Goal: Communication & Community: Answer question/provide support

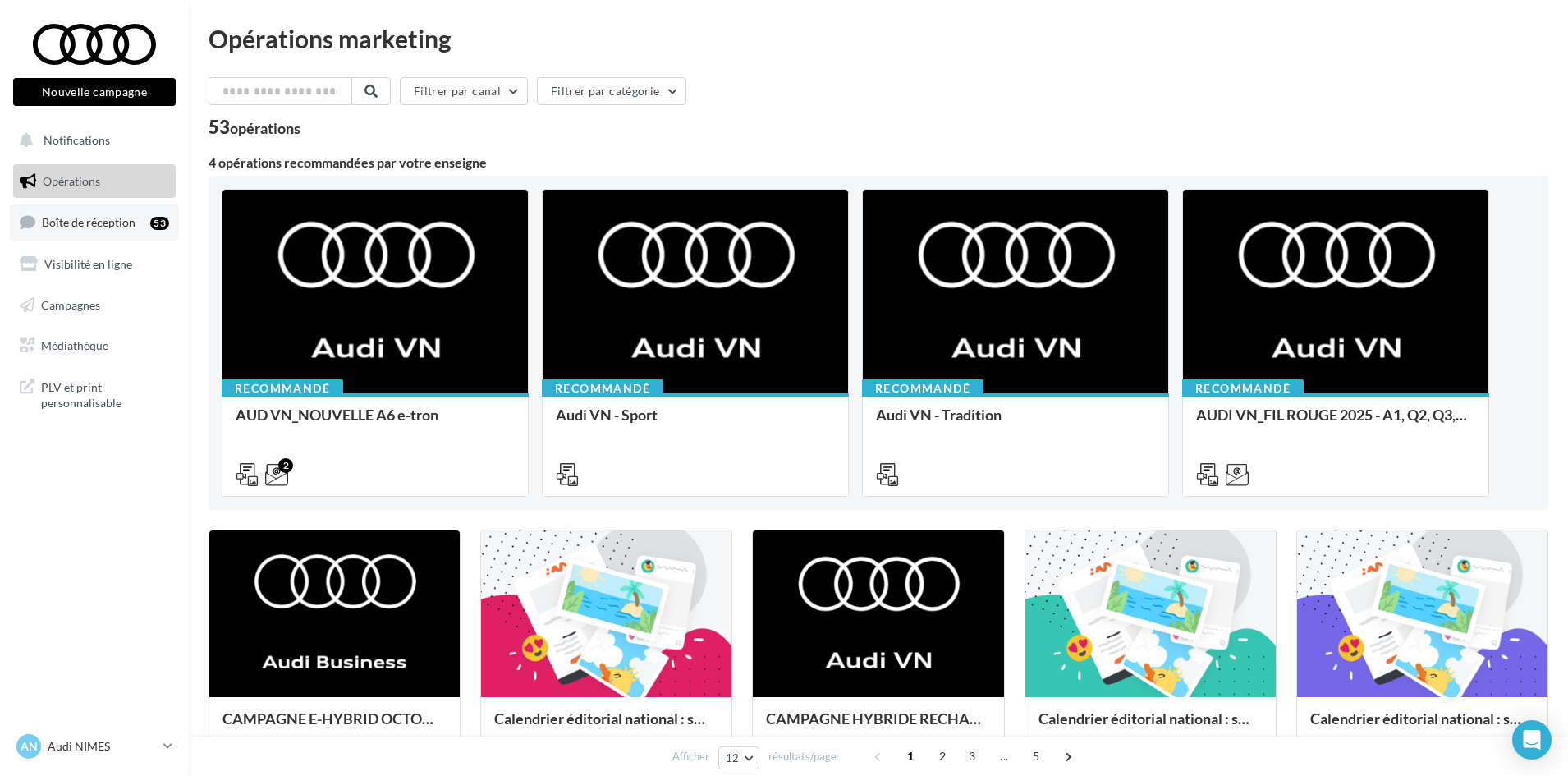
click at [80, 209] on link "Boîte de réception 53" at bounding box center [94, 222] width 169 height 36
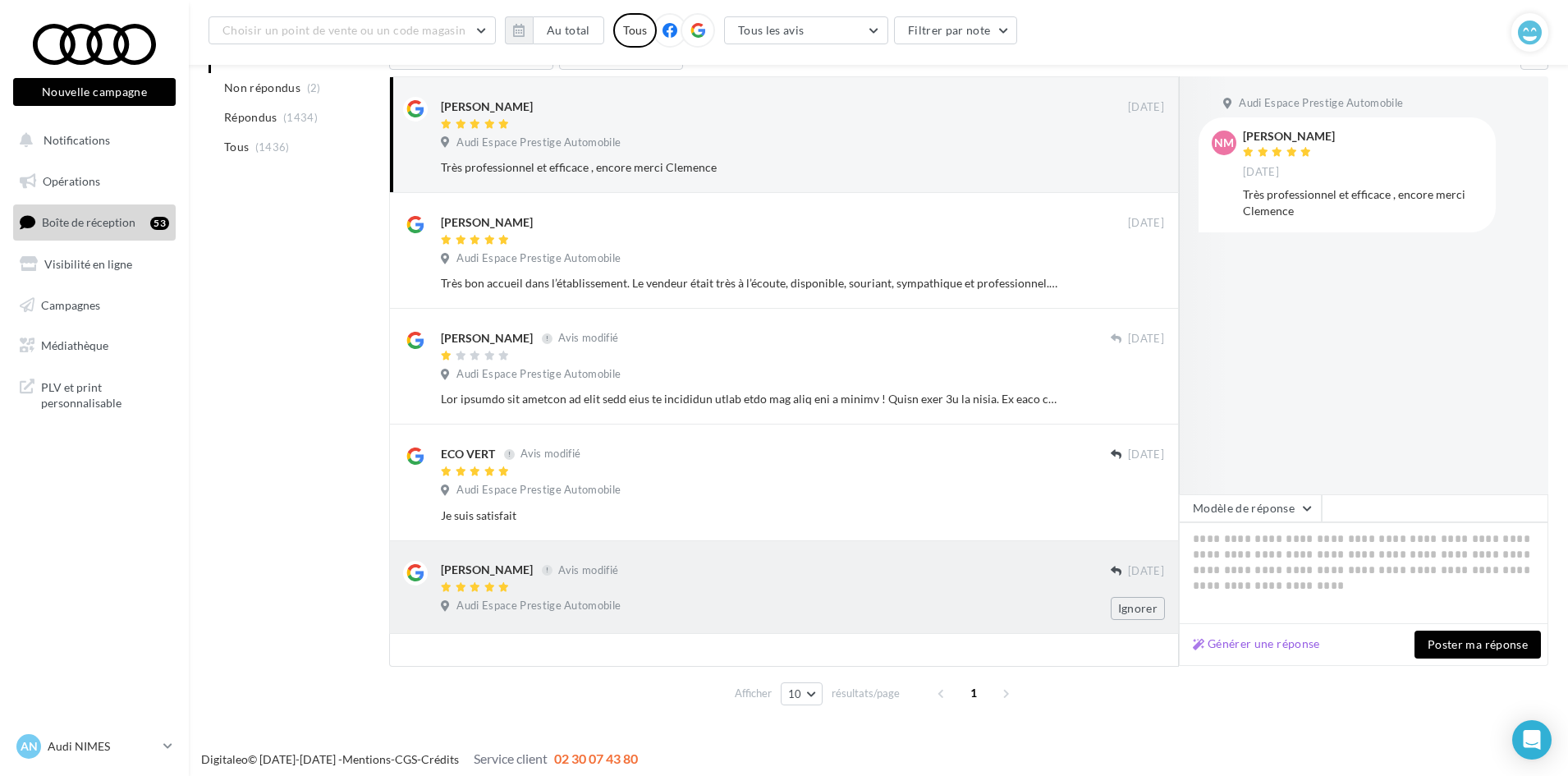
scroll to position [198, 0]
click at [701, 585] on div at bounding box center [776, 586] width 670 height 14
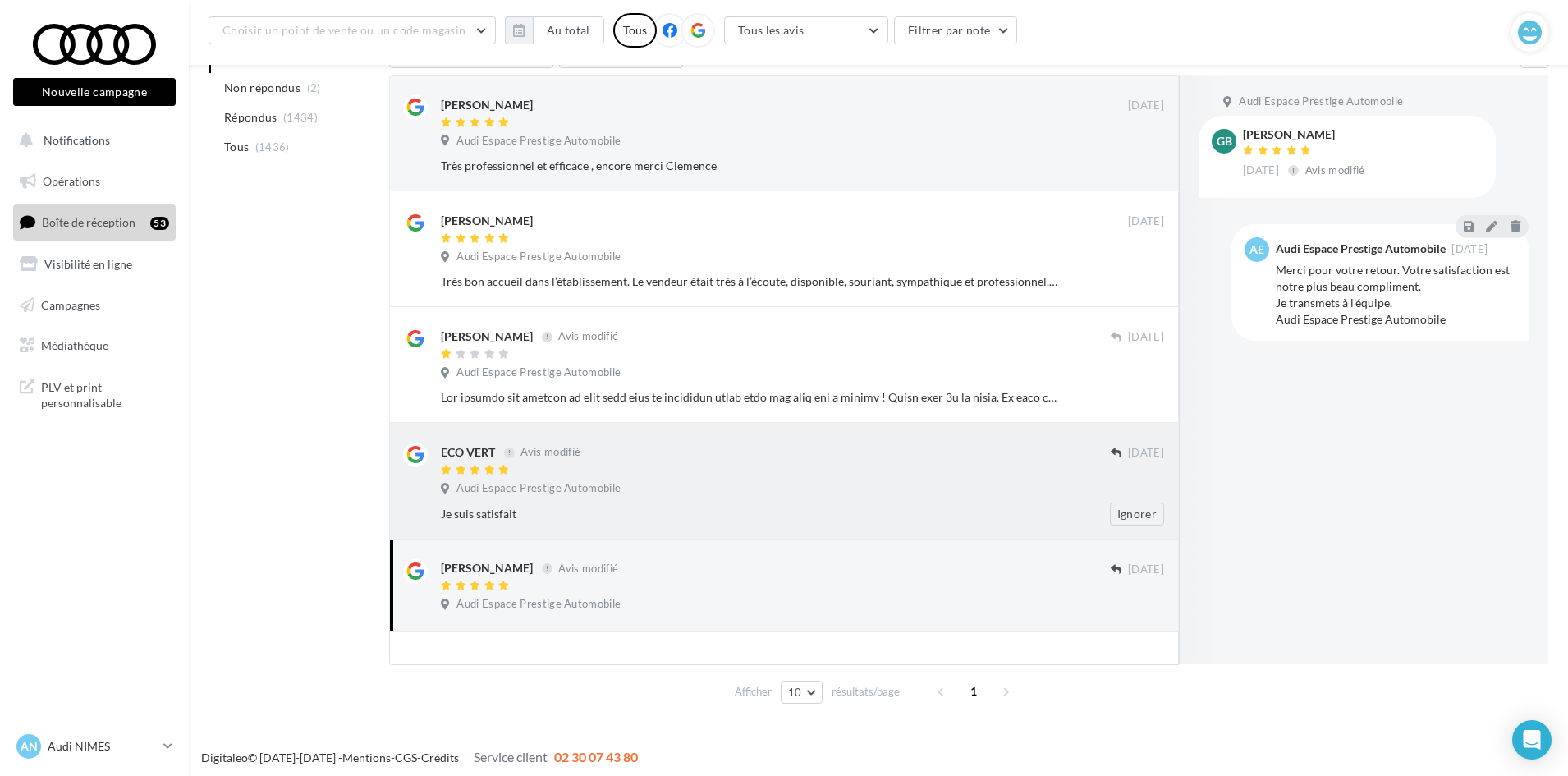
click at [1115, 478] on div "ECO VERT Avis modifié [DATE] Audi Espace Prestige Automobile Je suis satisfait …" at bounding box center [803, 484] width 724 height 82
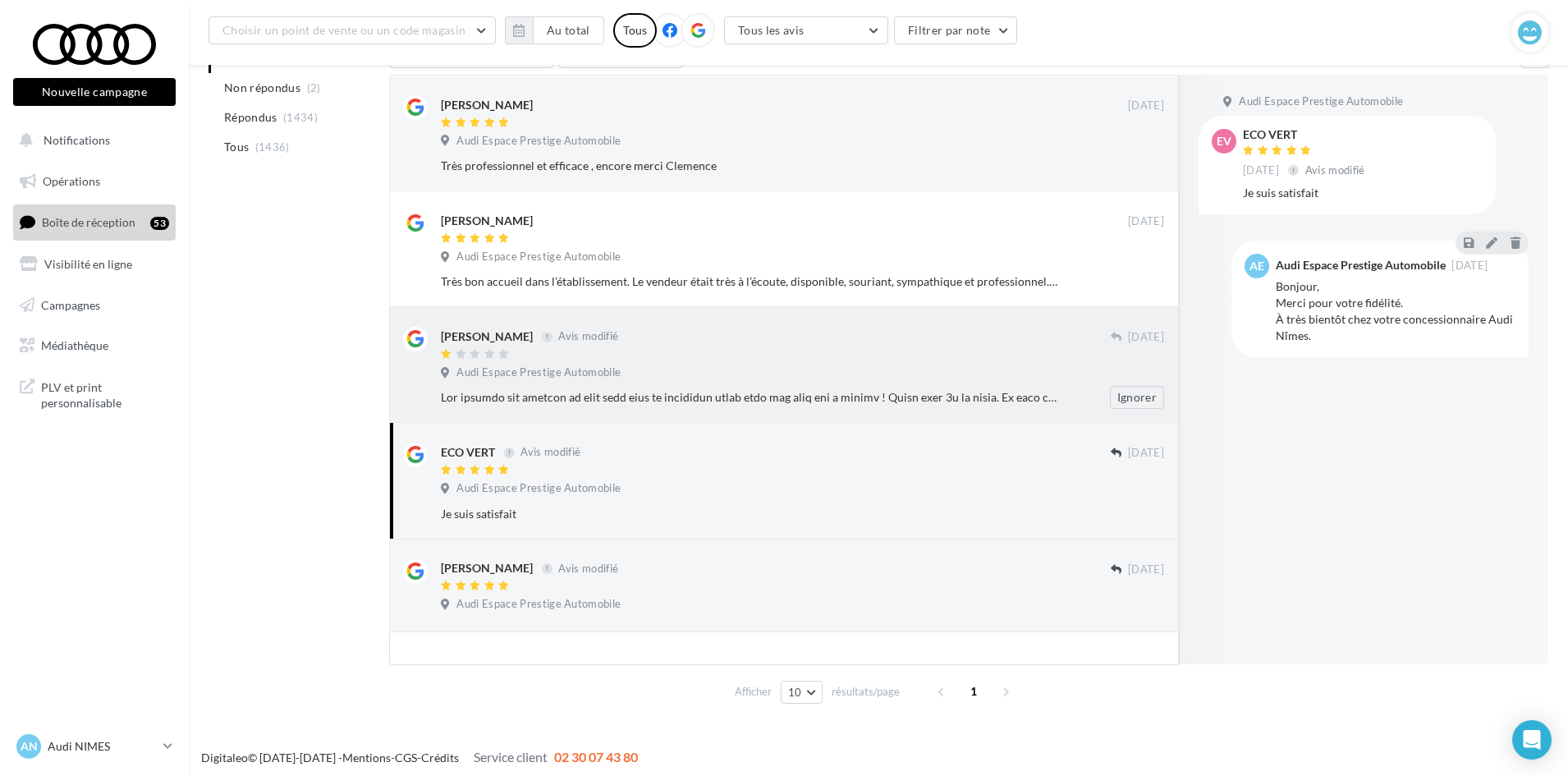
click at [878, 329] on div "[PERSON_NAME] Avis modifié" at bounding box center [776, 335] width 670 height 17
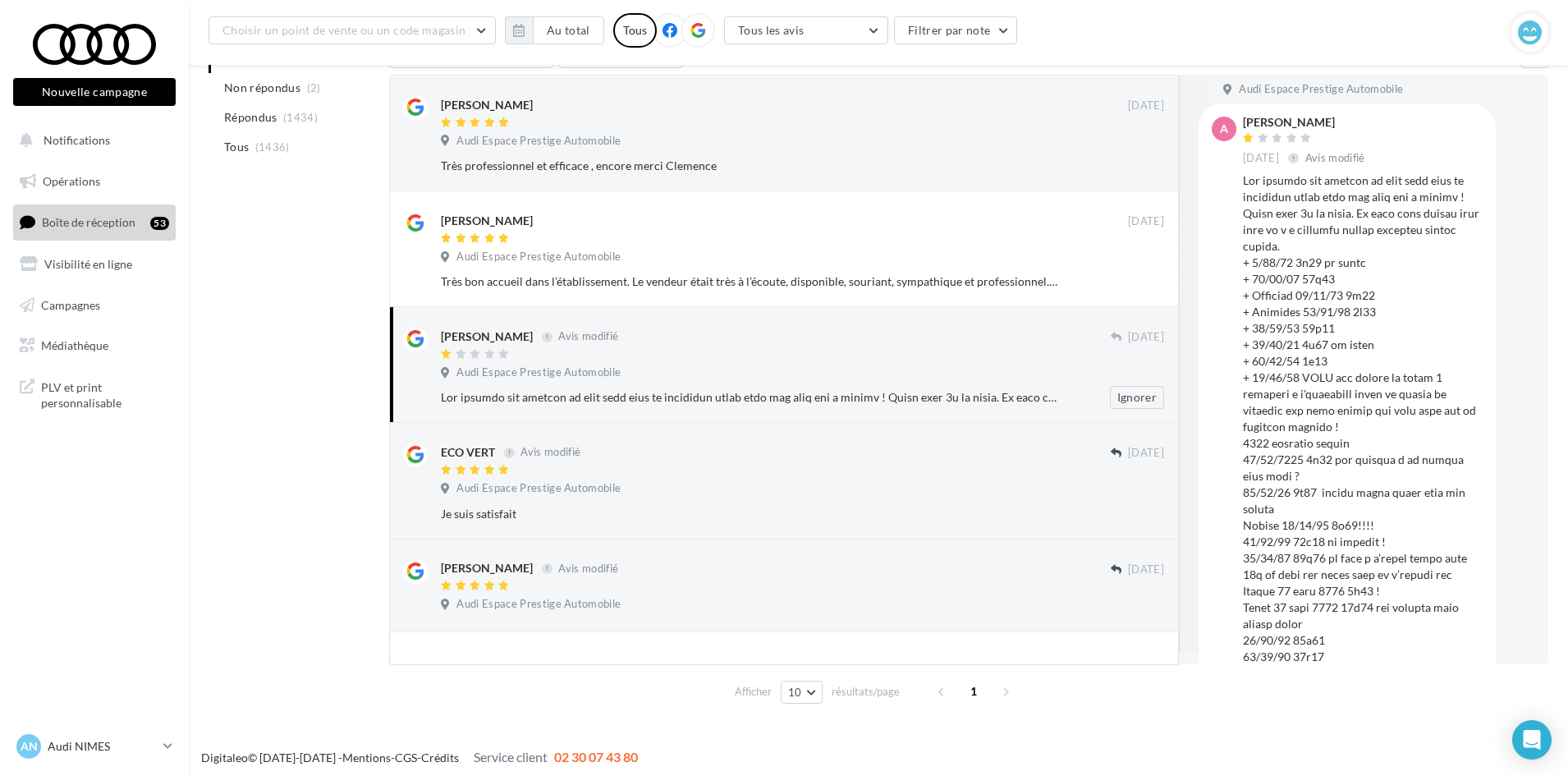
scroll to position [0, 0]
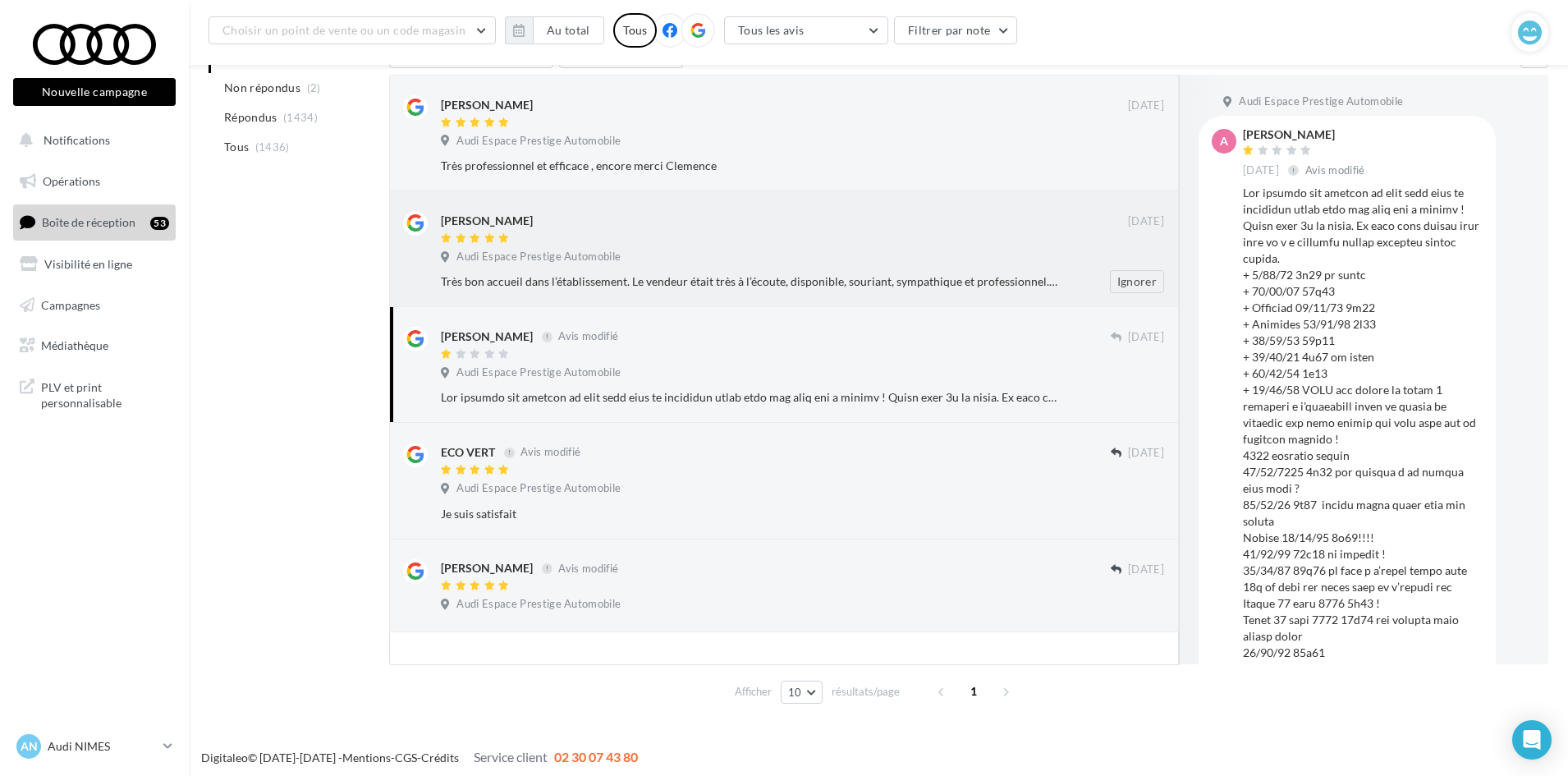
click at [724, 254] on div "Audi Espace Prestige Automobile" at bounding box center [803, 259] width 724 height 18
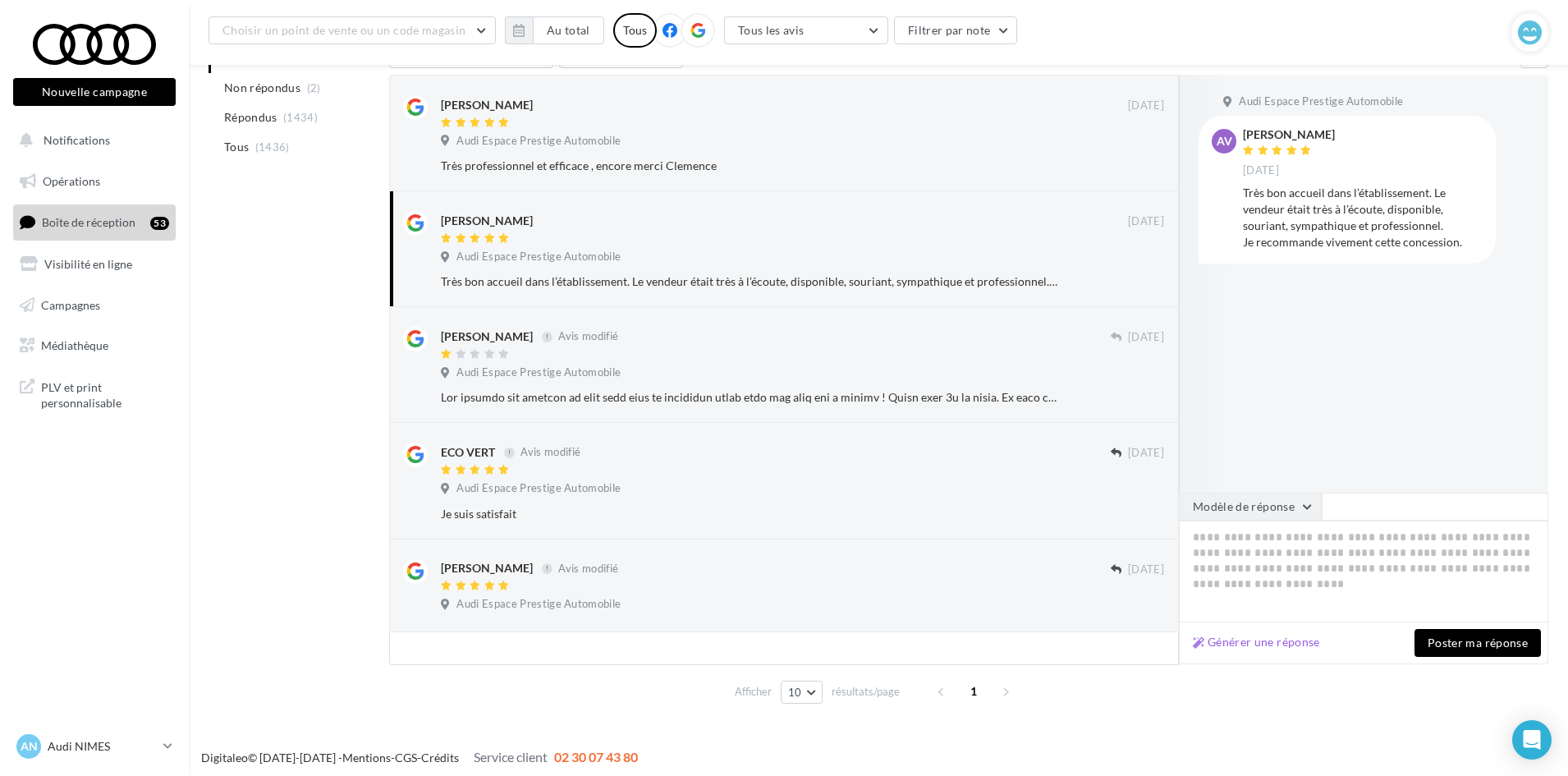
click at [1277, 499] on button "Modèle de réponse" at bounding box center [1250, 507] width 143 height 28
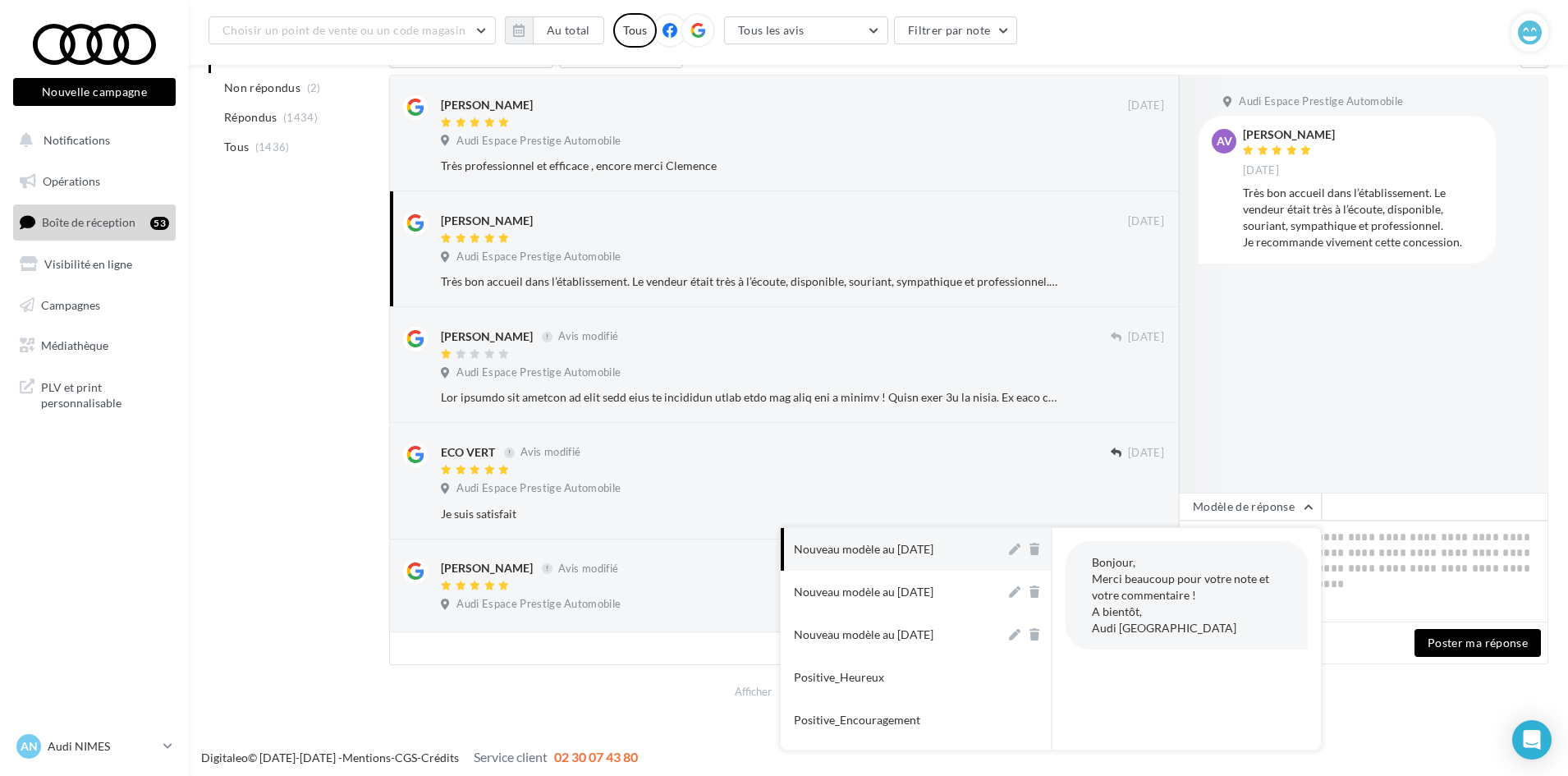
click at [904, 547] on div "Nouveau modèle au [DATE]" at bounding box center [863, 550] width 140 height 17
type textarea "**********"
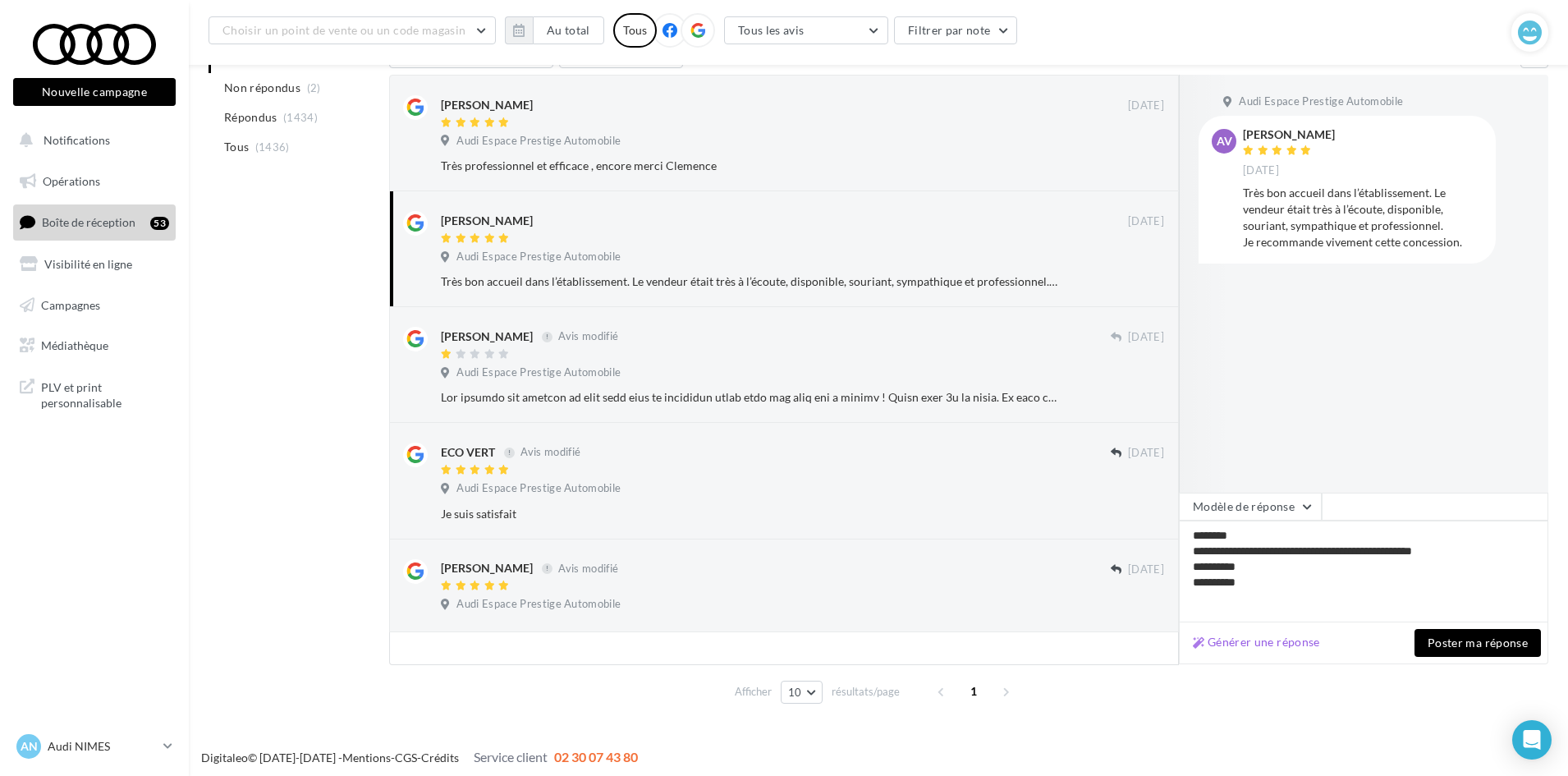
click at [1445, 643] on button "Poster ma réponse" at bounding box center [1478, 643] width 127 height 28
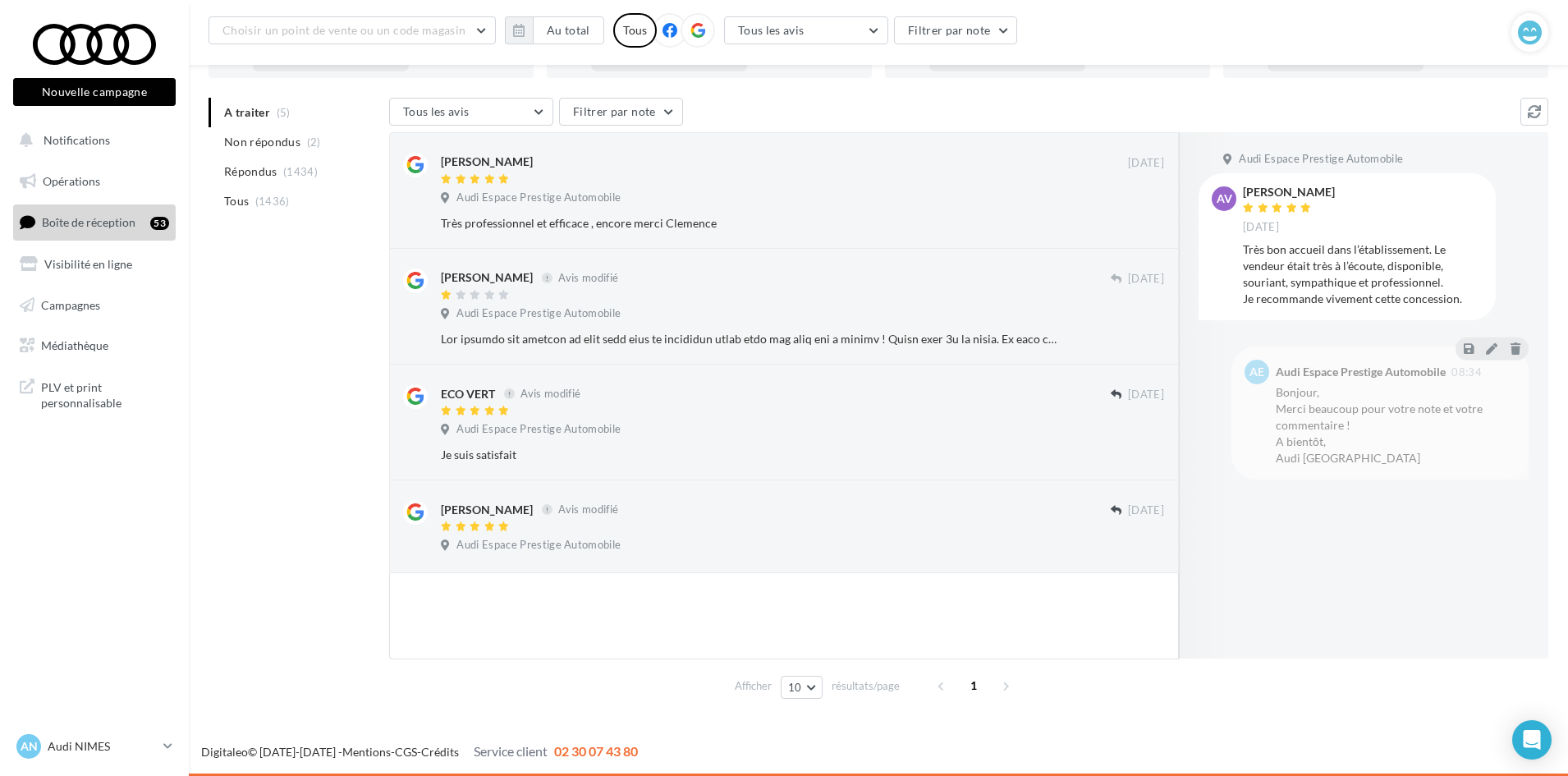
scroll to position [139, 0]
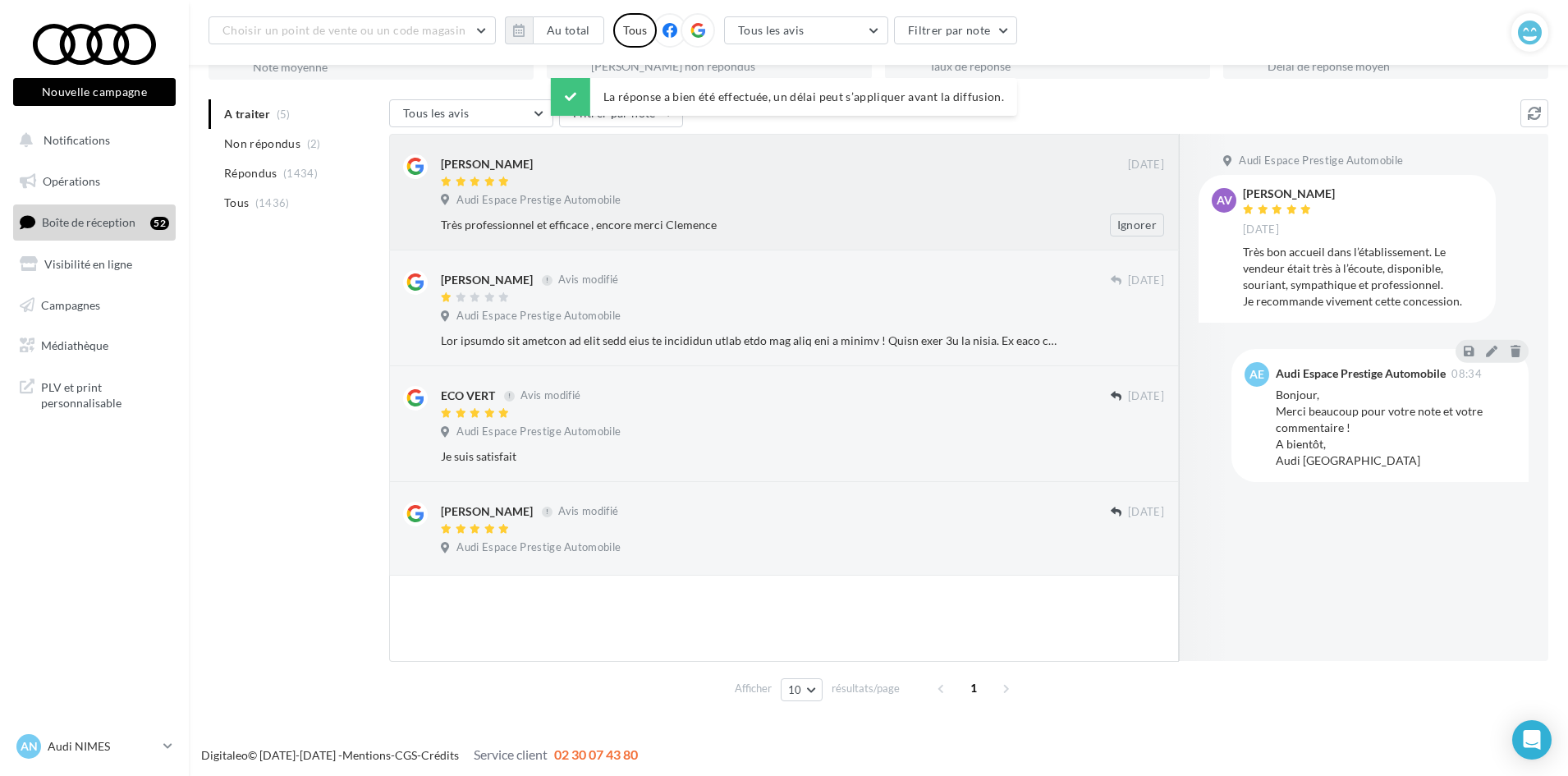
click at [753, 198] on div "Audi Espace Prestige Automobile" at bounding box center [803, 202] width 724 height 18
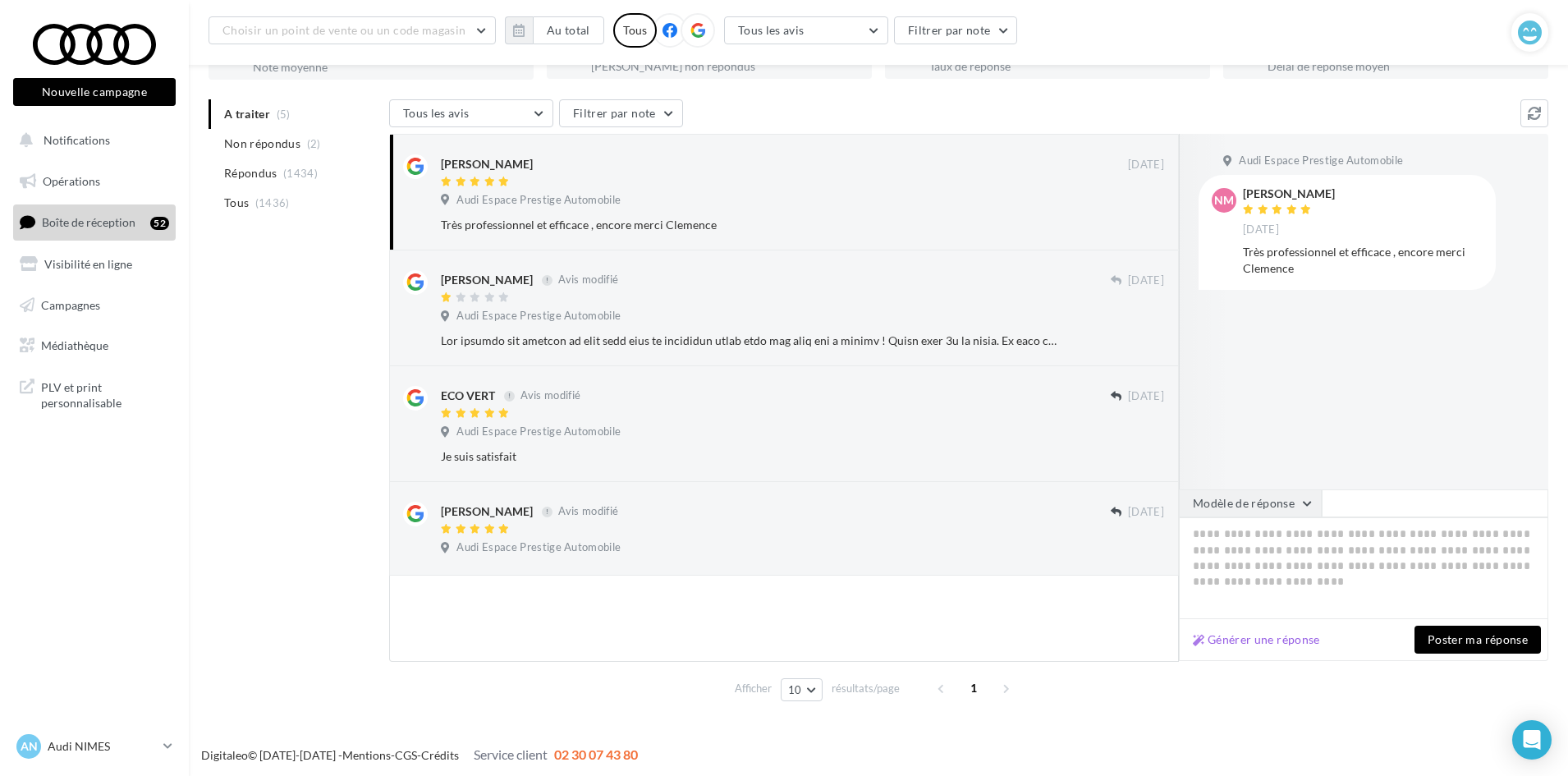
click at [1282, 499] on button "Modèle de réponse" at bounding box center [1250, 504] width 143 height 28
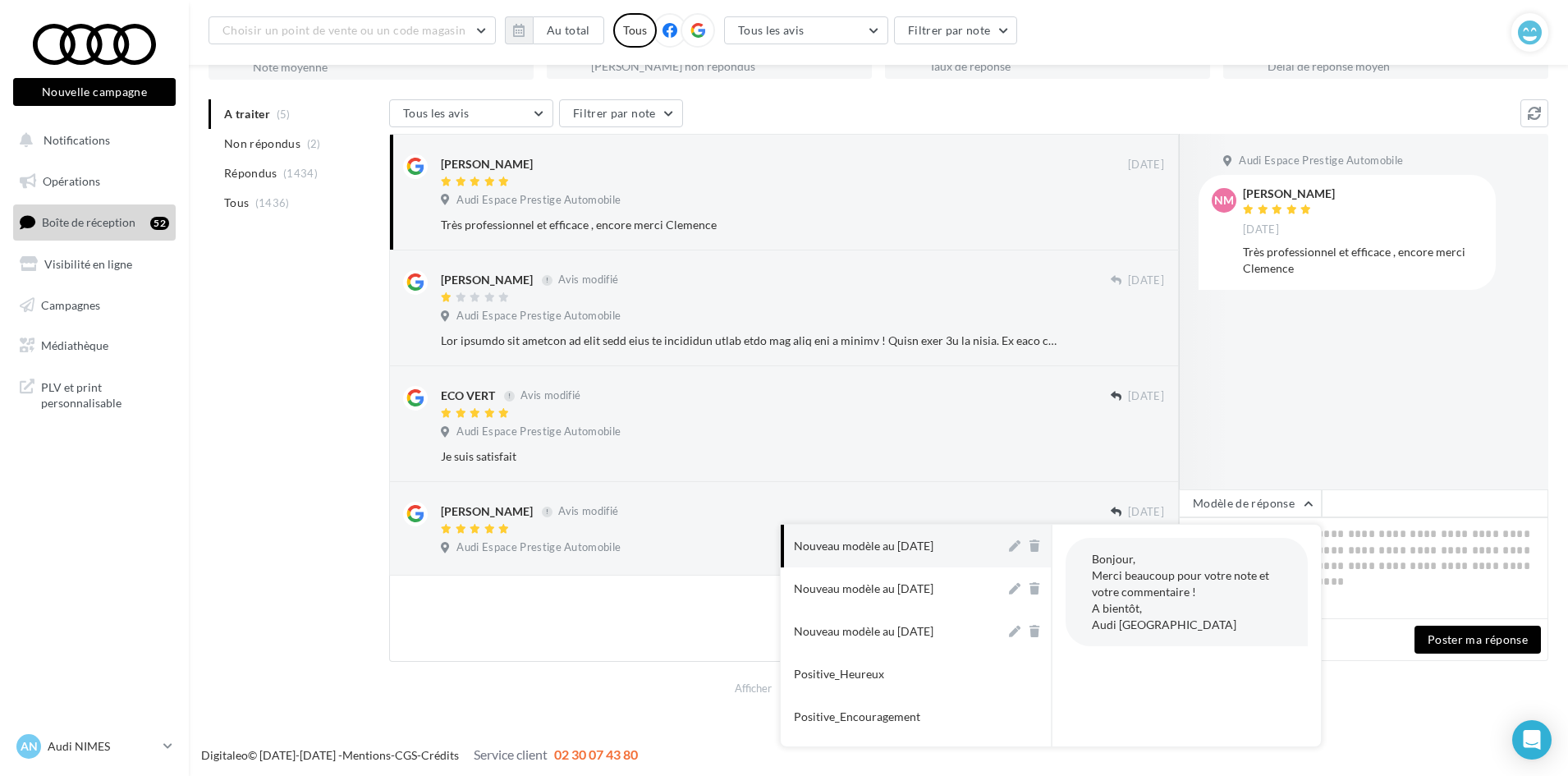
click at [934, 543] on div "Nouveau modèle au [DATE]" at bounding box center [863, 547] width 140 height 17
type textarea "**********"
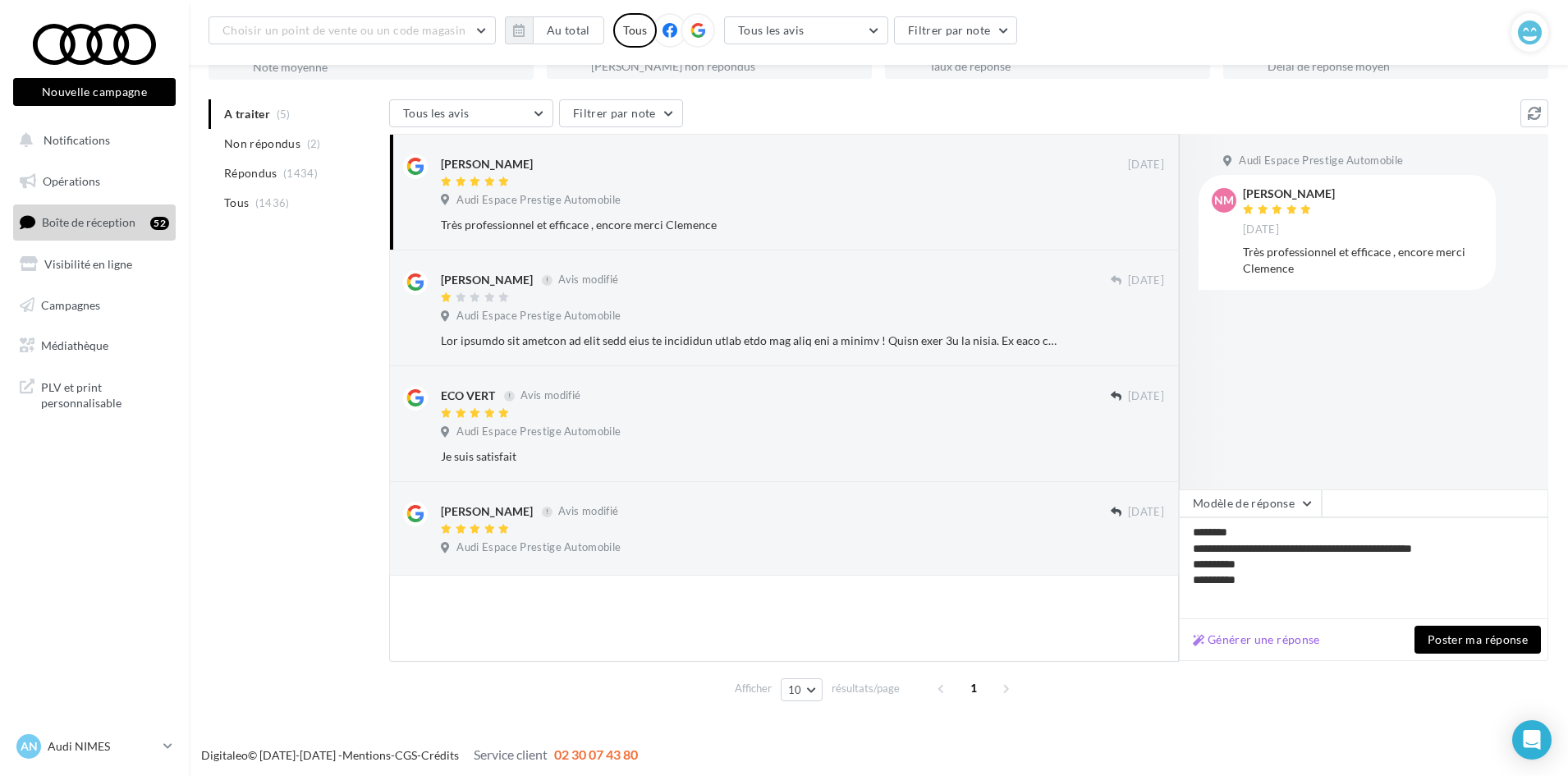
click at [1477, 639] on button "Poster ma réponse" at bounding box center [1478, 640] width 127 height 28
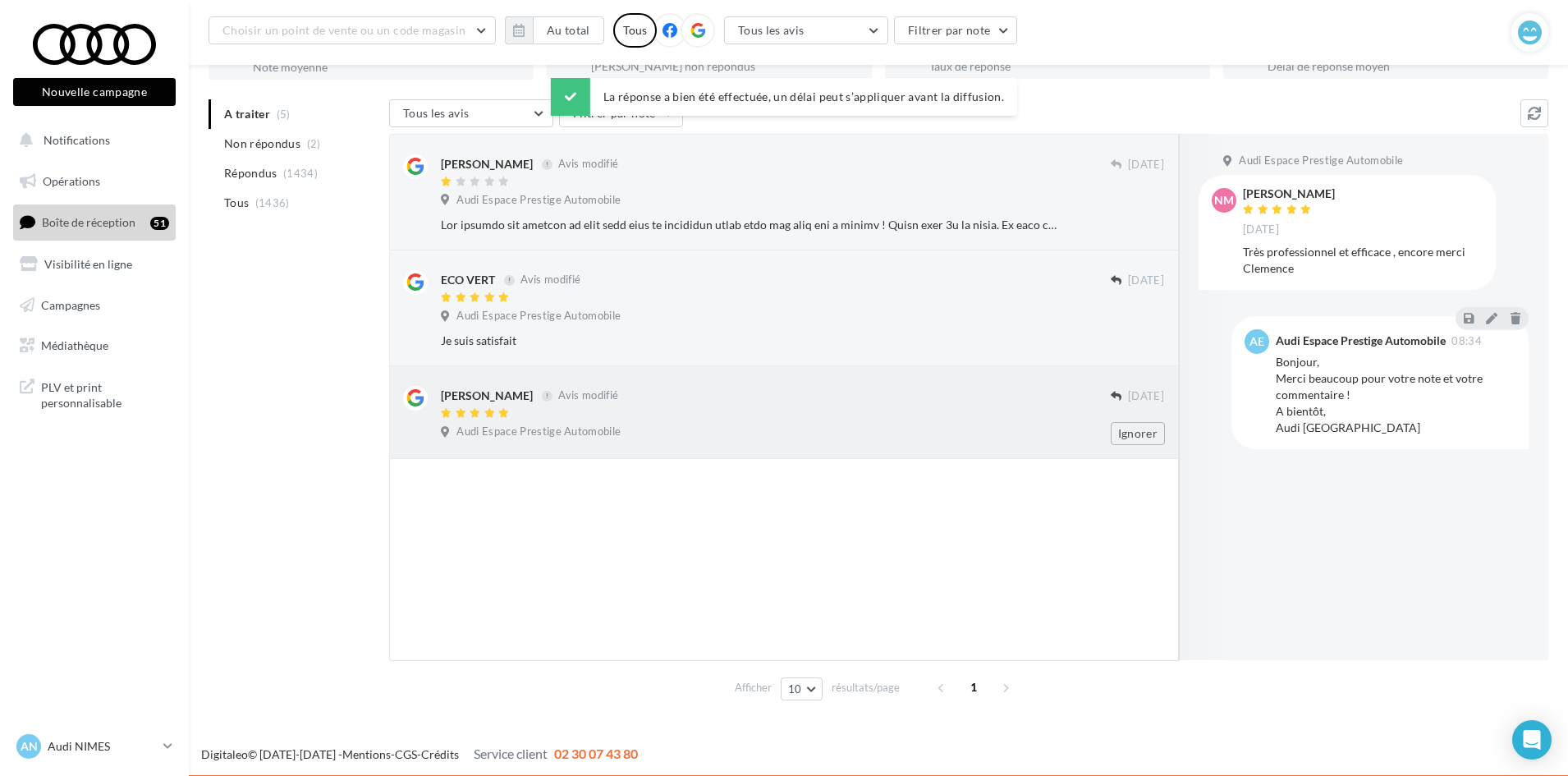
click at [857, 383] on div "[PERSON_NAME] Avis modifié [DATE] Audi Espace Prestige Automobile Ignorer" at bounding box center [784, 412] width 762 height 65
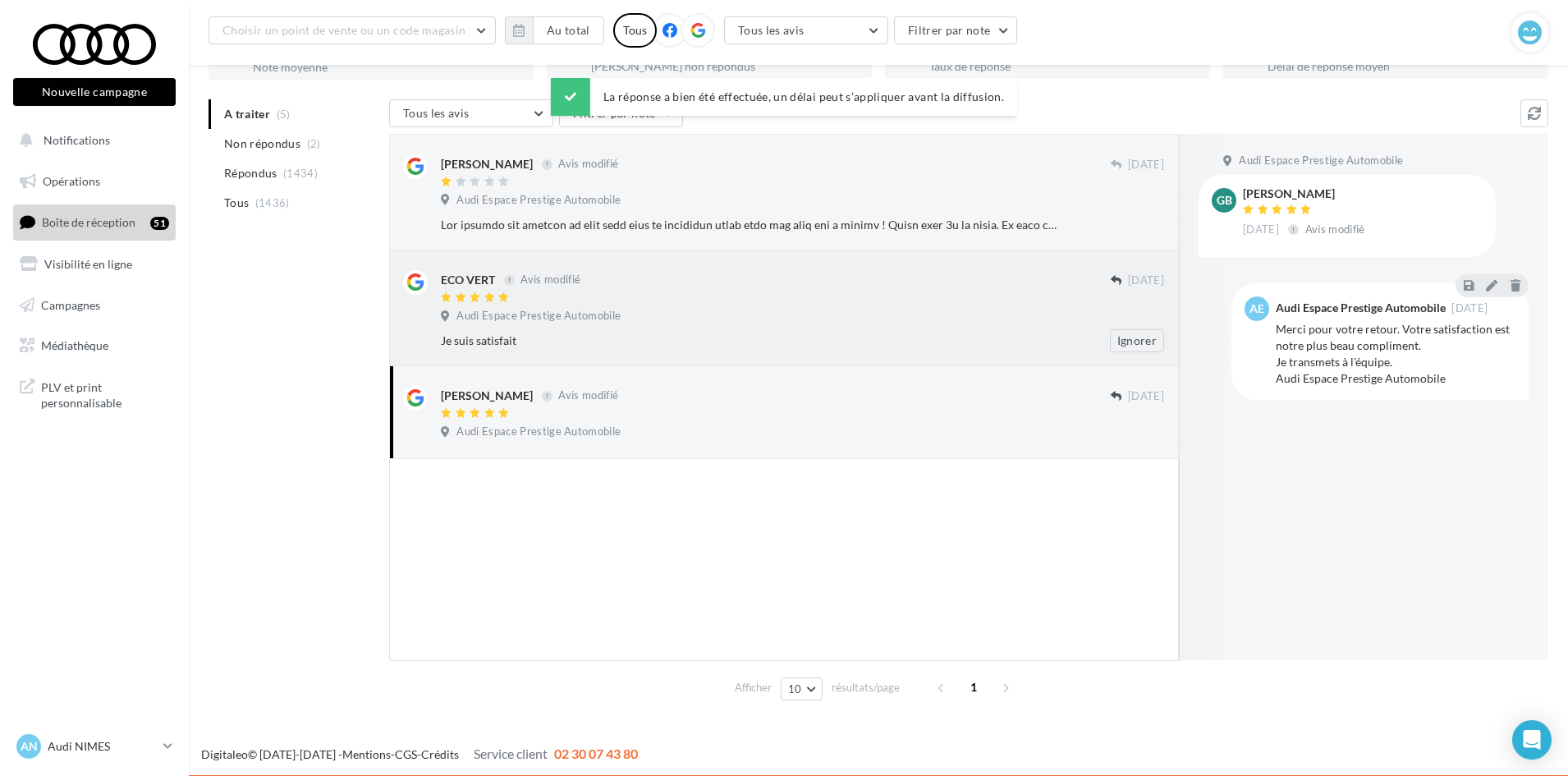
click at [835, 339] on div "Je suis satisfait" at bounding box center [749, 341] width 617 height 17
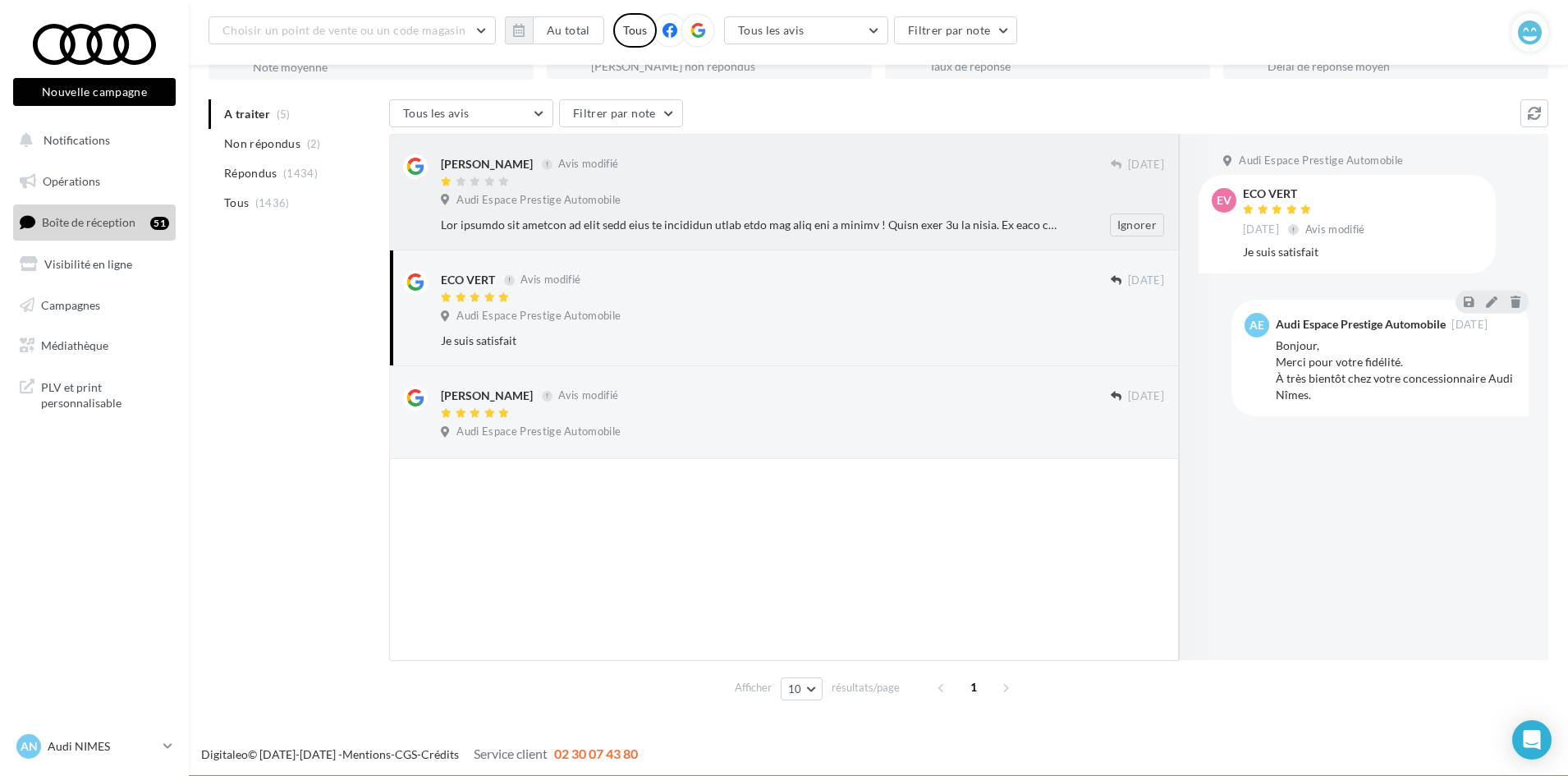
click at [820, 219] on div at bounding box center [749, 225] width 617 height 17
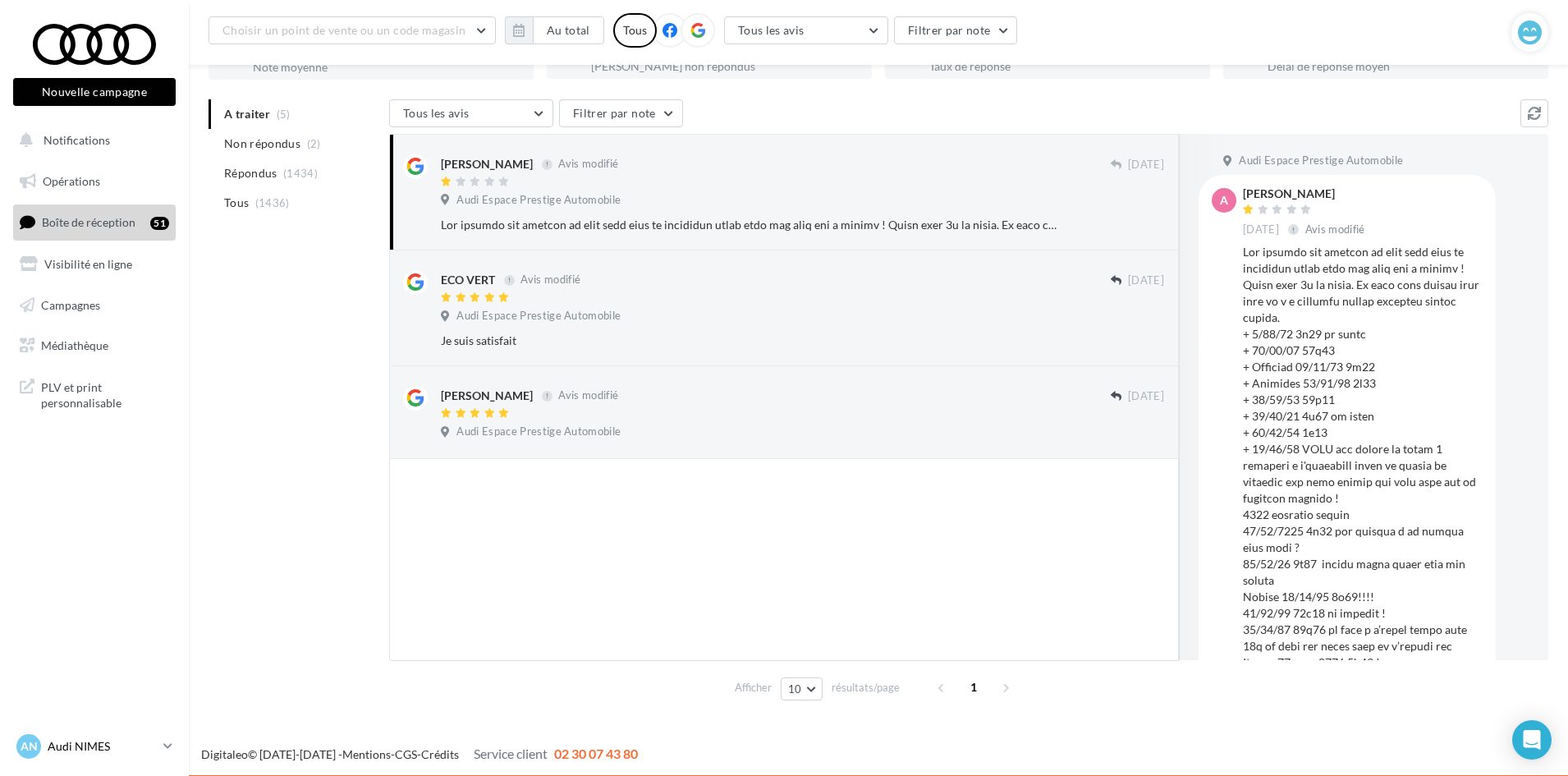
click at [139, 745] on p "Audi NIMES" at bounding box center [103, 747] width 109 height 17
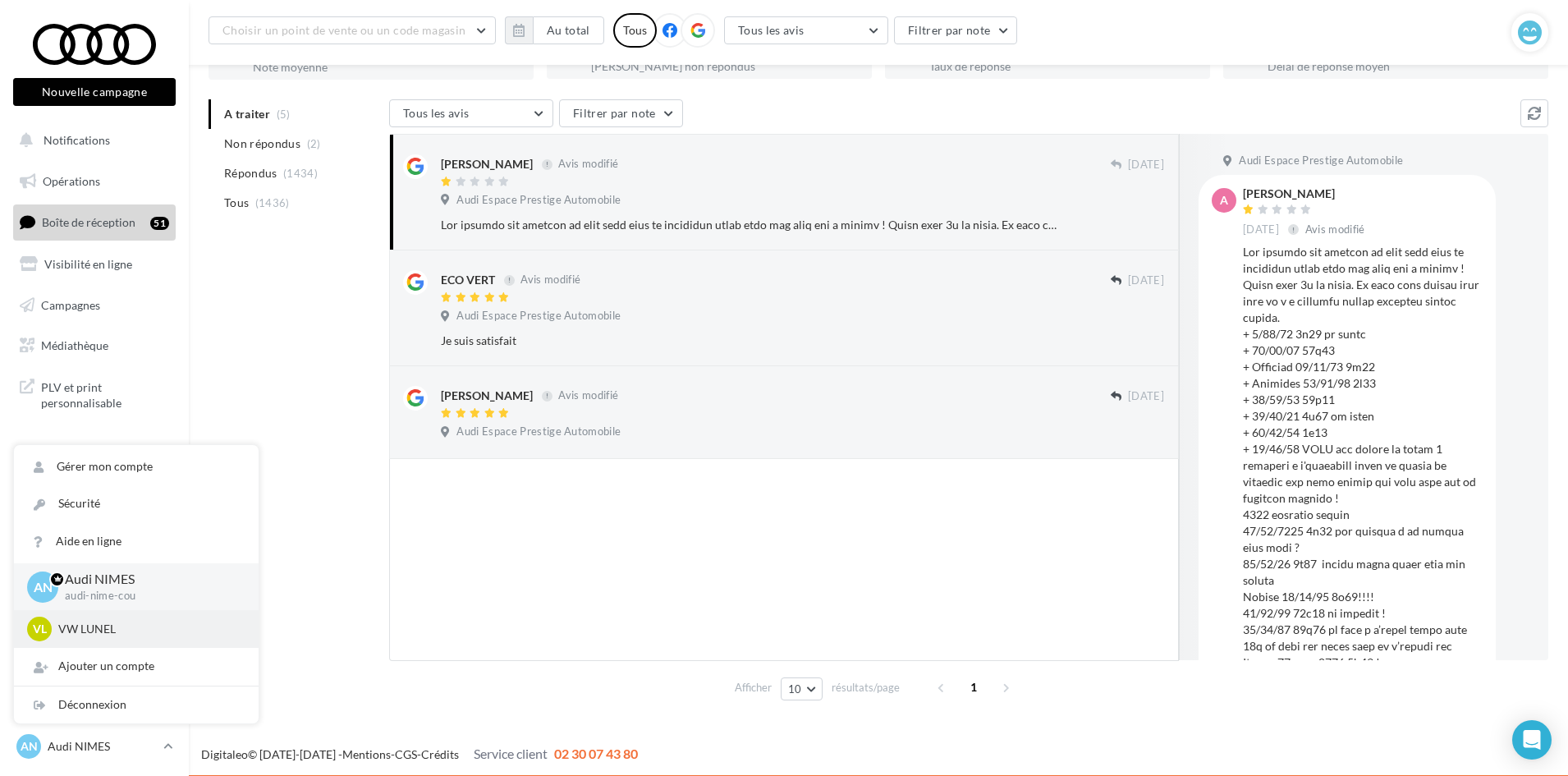
click at [161, 629] on p "VW LUNEL" at bounding box center [148, 629] width 180 height 17
